Goal: Information Seeking & Learning: Learn about a topic

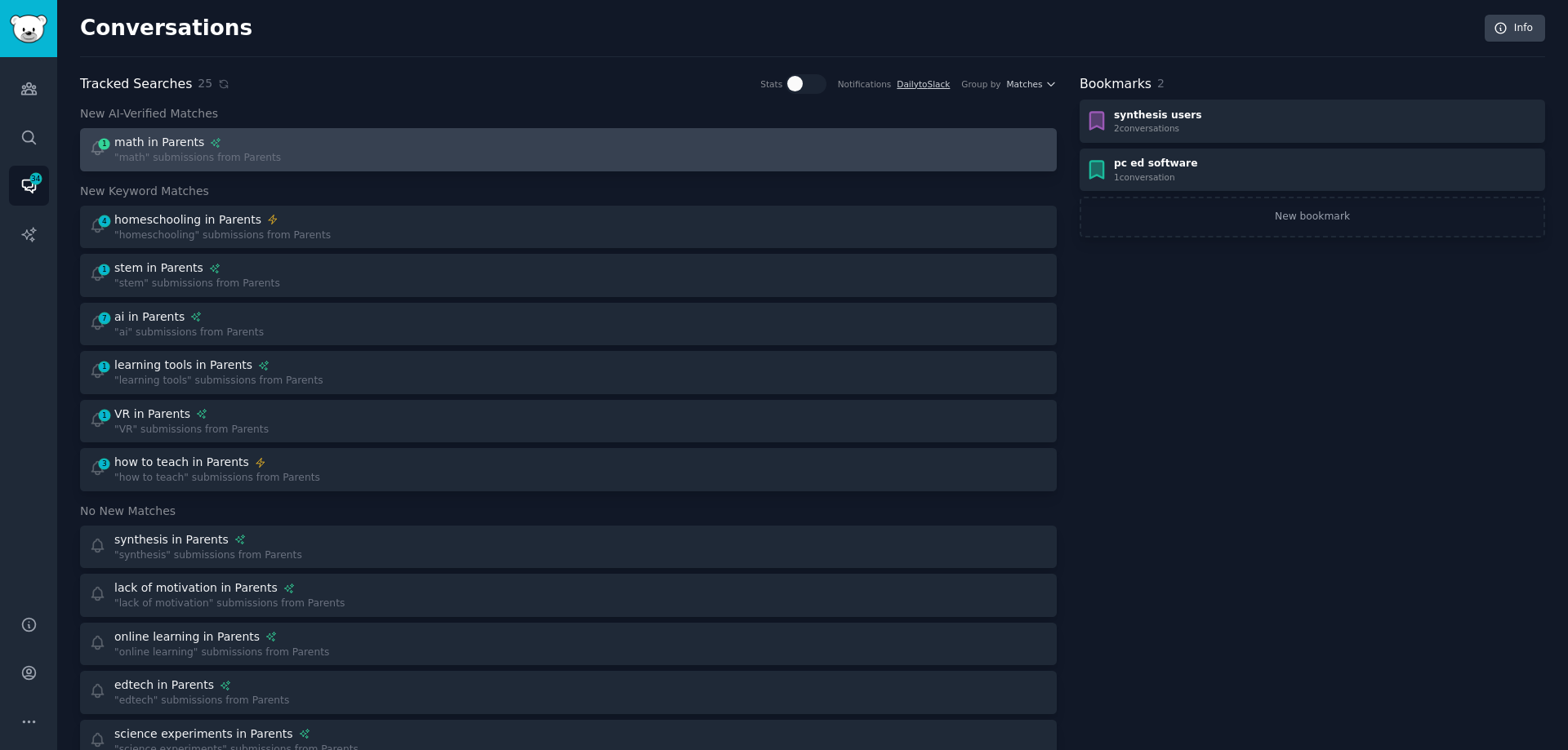
click at [613, 148] on div at bounding box center [814, 150] width 469 height 32
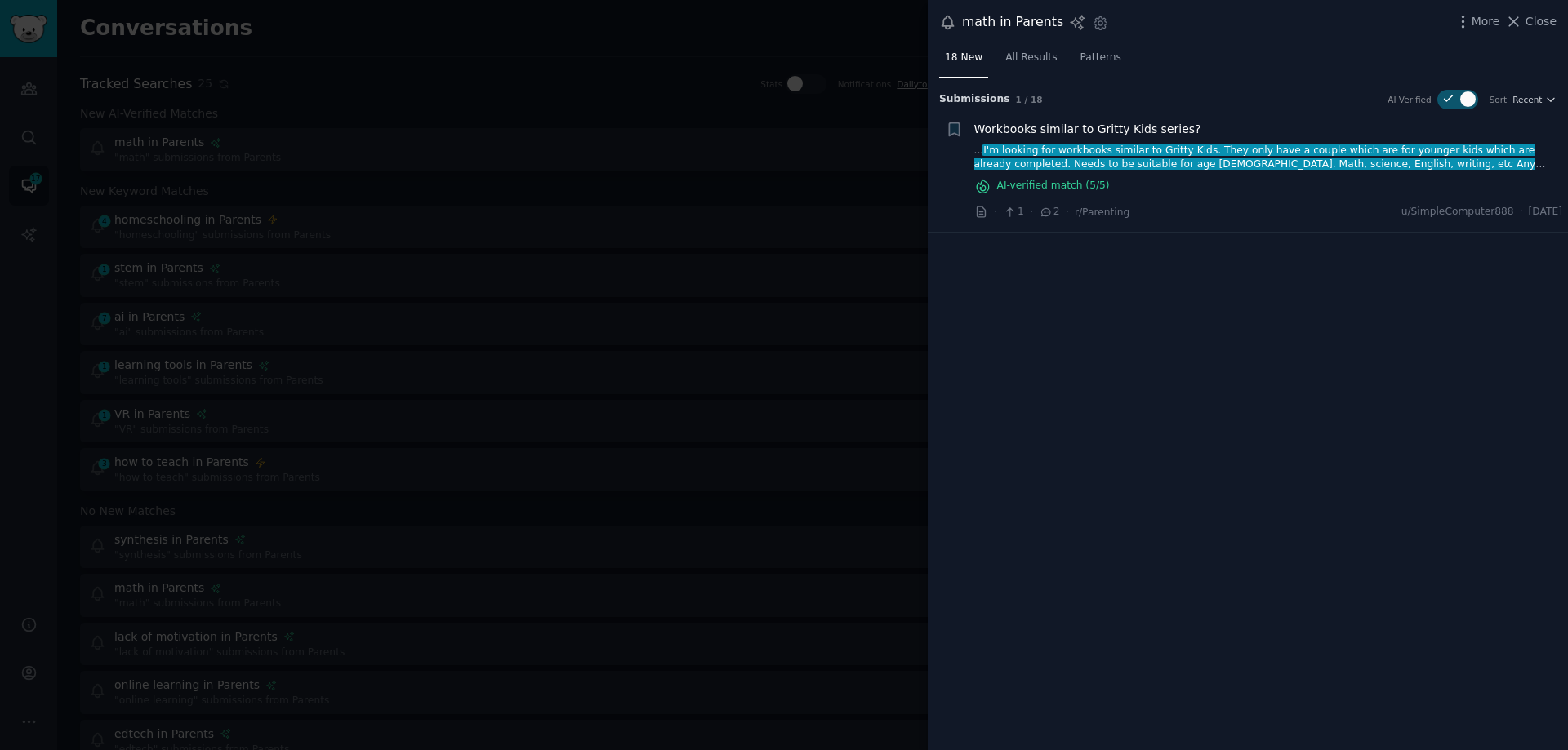
click at [722, 254] on div at bounding box center [784, 375] width 1568 height 750
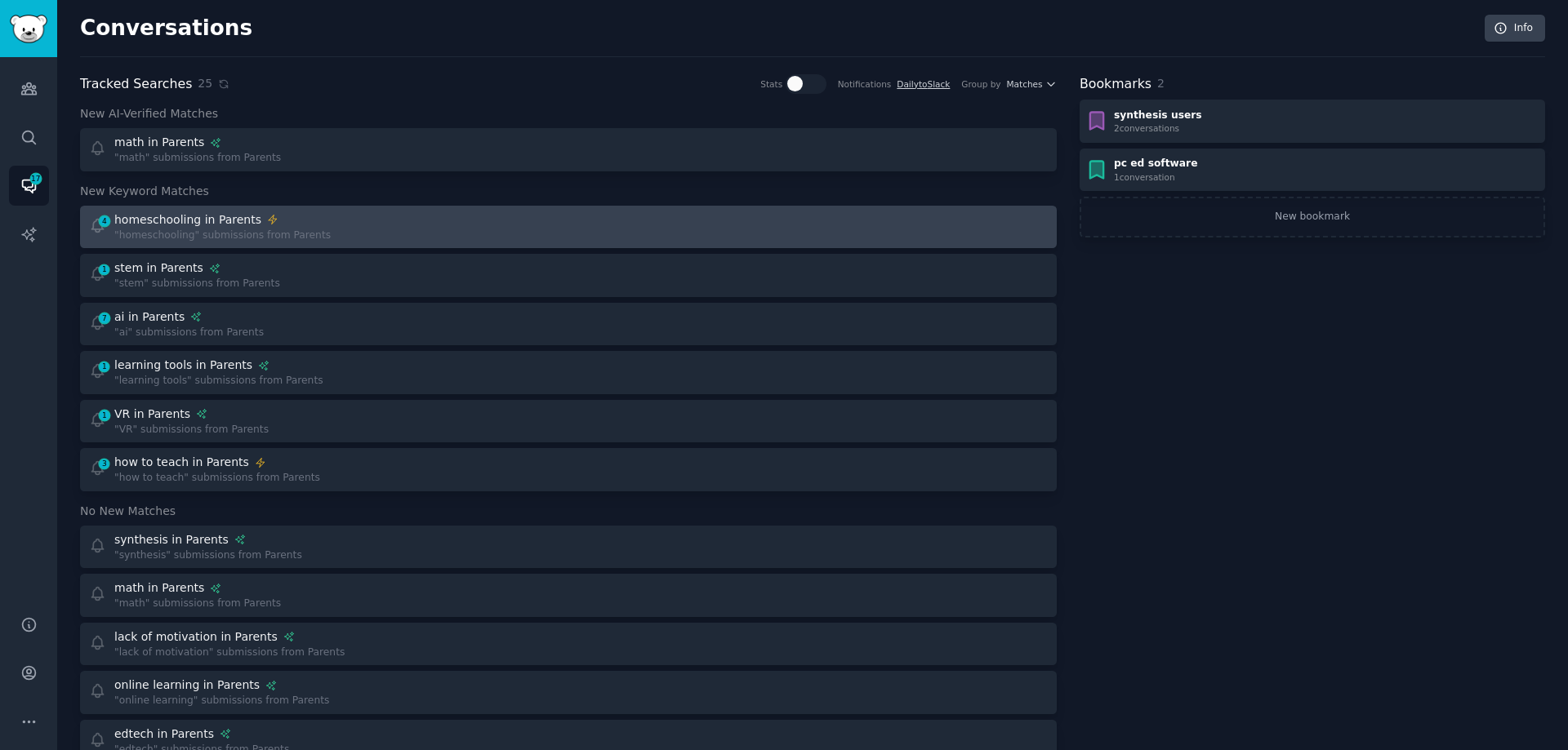
click at [323, 233] on div "4 homeschooling in Parents "homeschooling" submissions from Parents" at bounding box center [324, 227] width 469 height 32
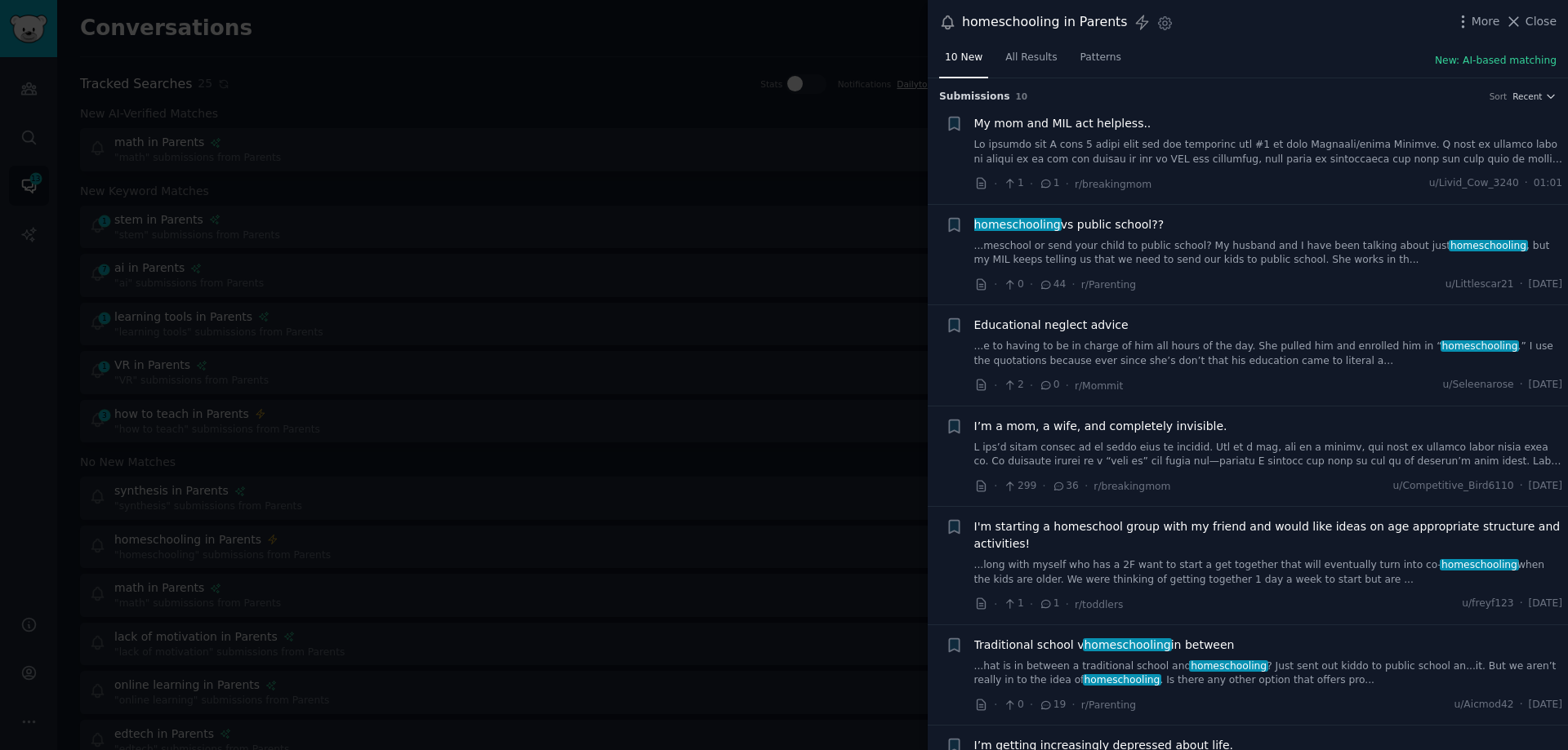
click at [1282, 155] on link at bounding box center [1269, 151] width 588 height 29
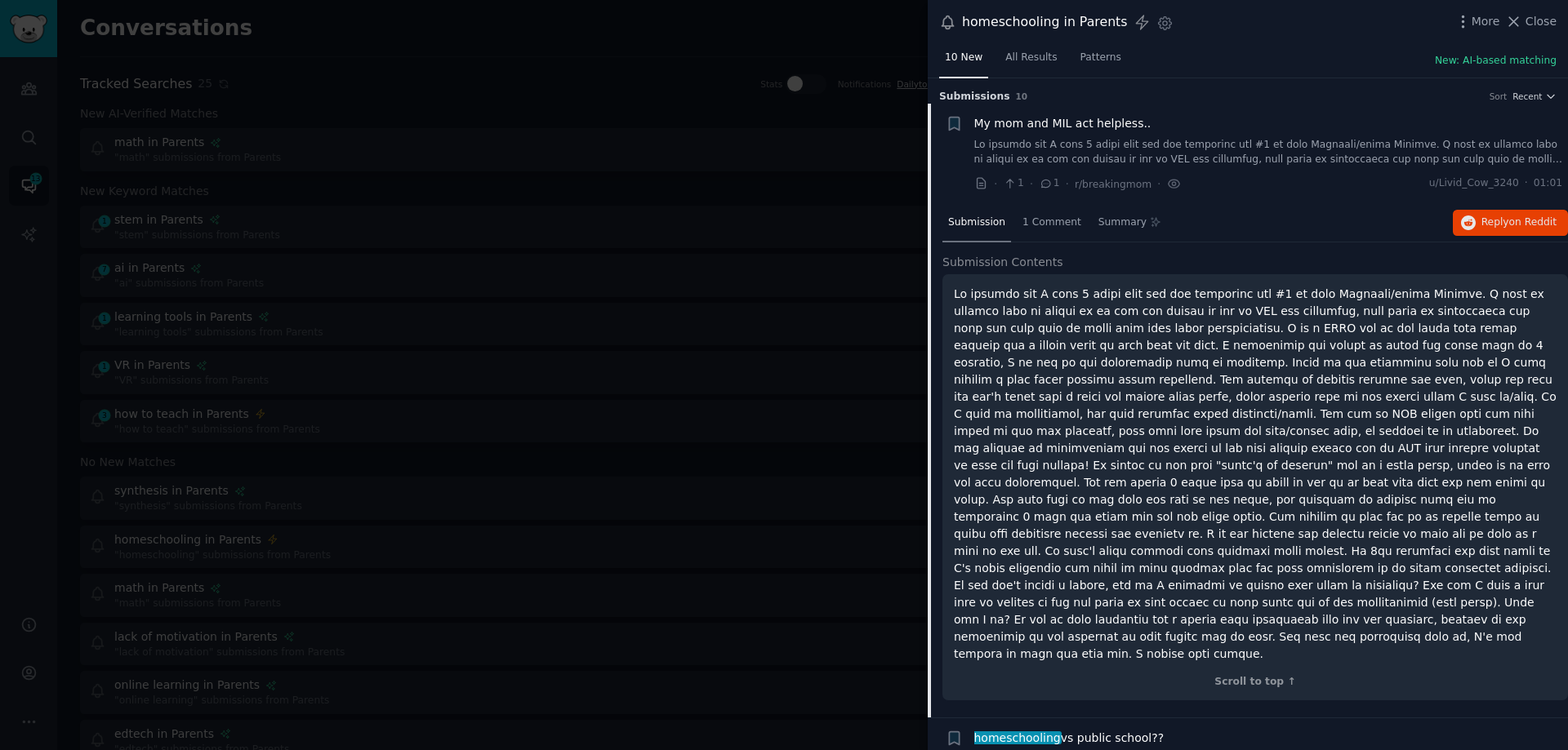
scroll to position [26, 0]
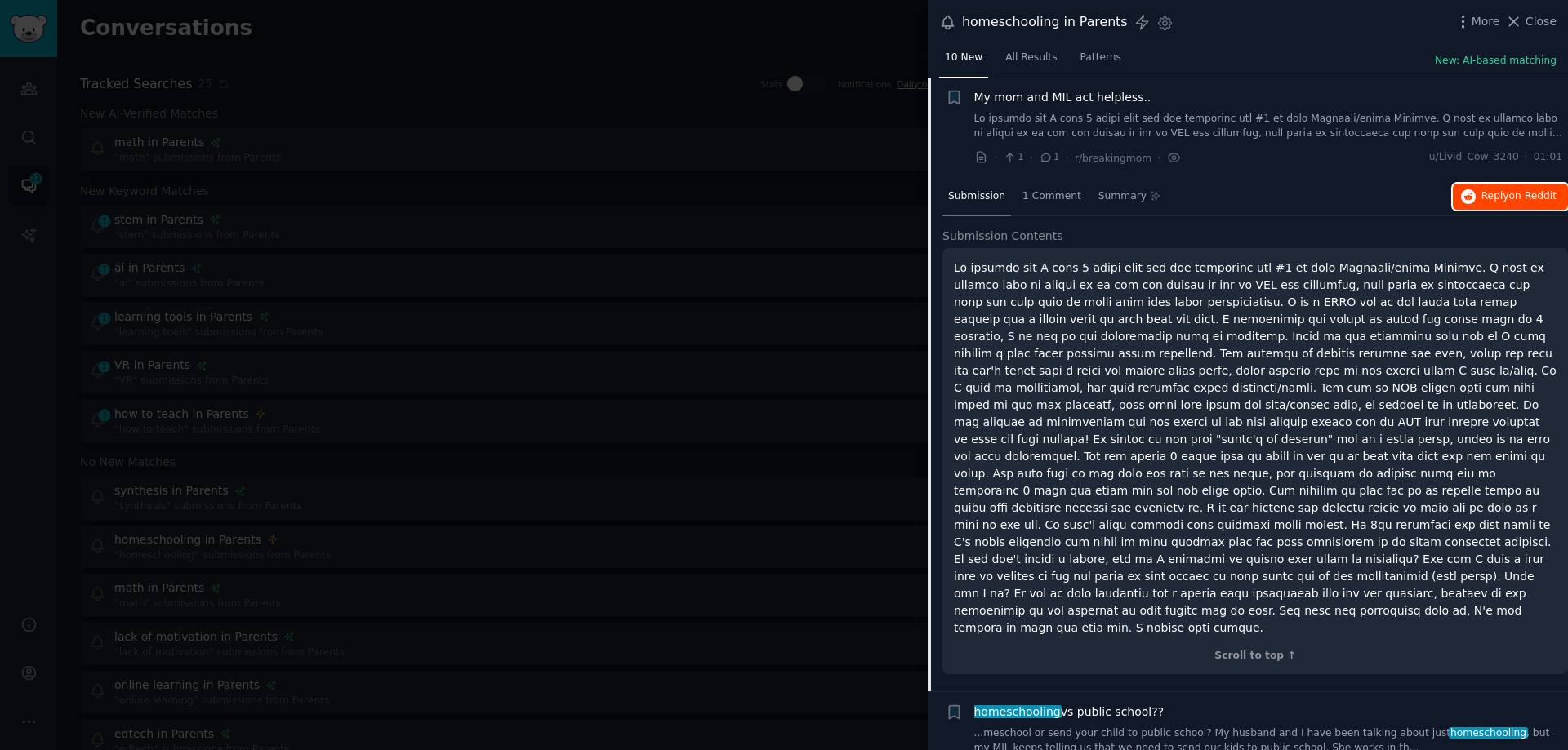
click at [1522, 200] on span "on Reddit" at bounding box center [1533, 196] width 48 height 11
click at [676, 236] on div at bounding box center [784, 375] width 1568 height 750
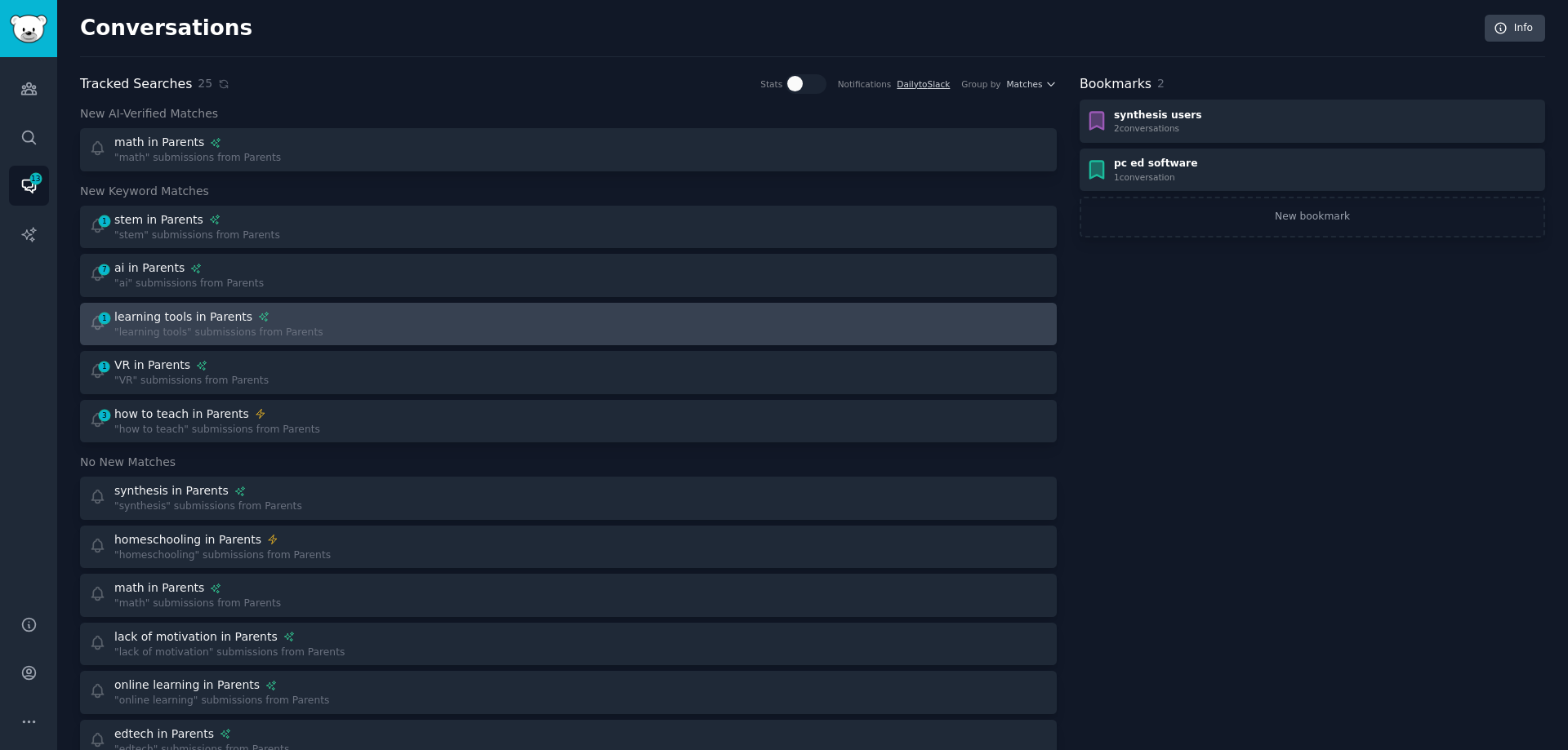
click at [274, 337] on div ""learning tools" submissions from Parents" at bounding box center [219, 332] width 209 height 15
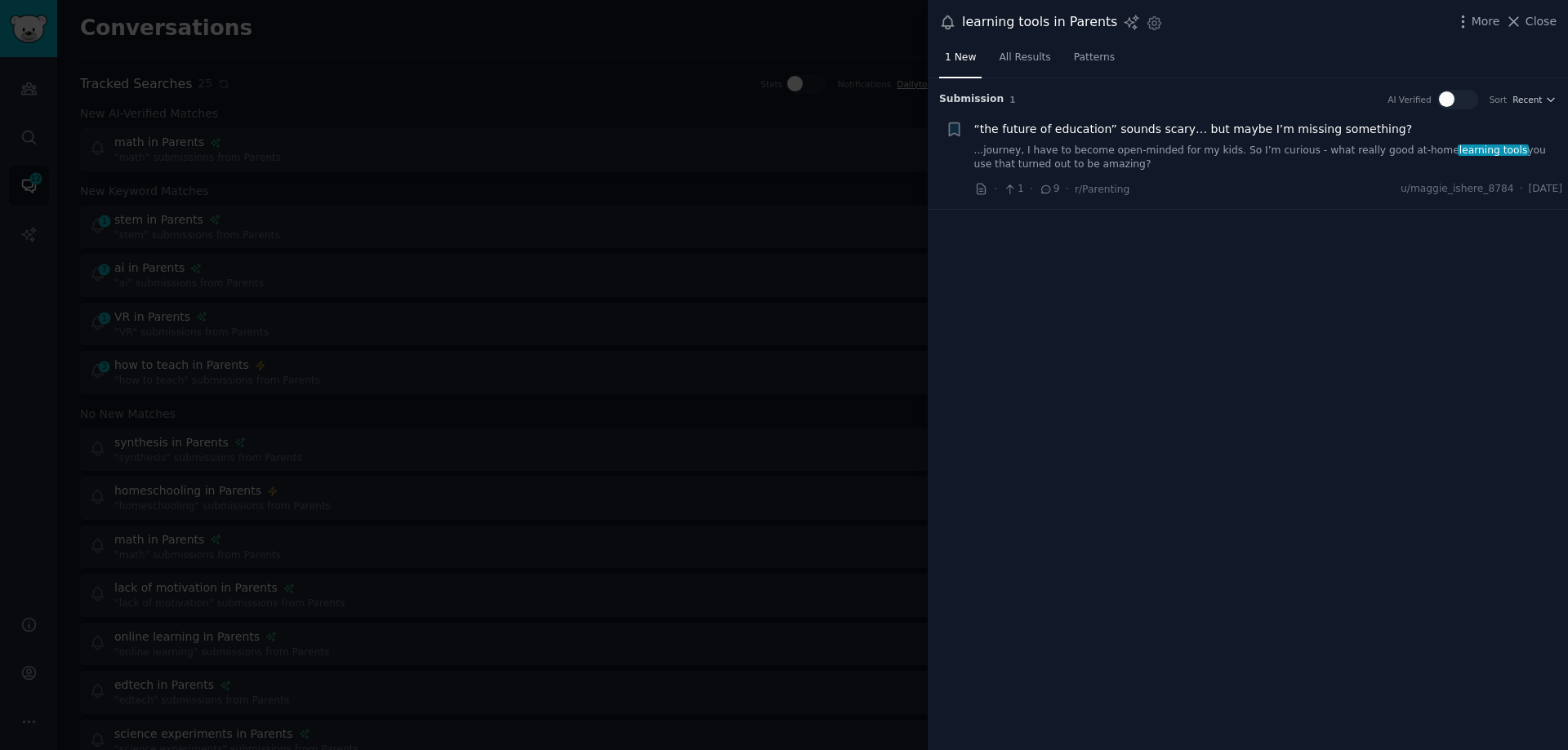
click at [1169, 130] on span "“the future of education” sounds scary… but maybe I’m missing something?" at bounding box center [1193, 130] width 439 height 17
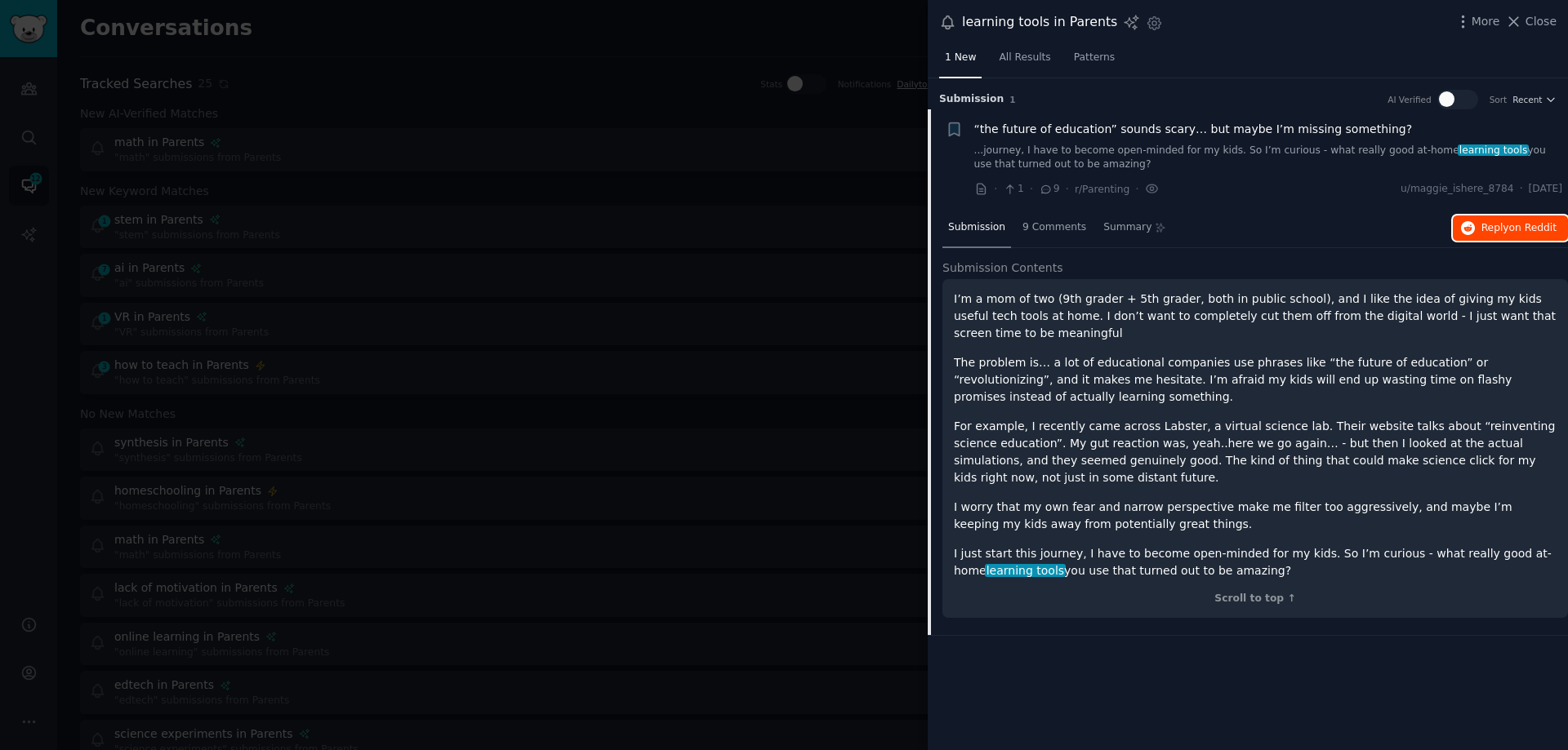
click at [1512, 225] on span "on Reddit" at bounding box center [1533, 228] width 48 height 11
